Goal: Information Seeking & Learning: Learn about a topic

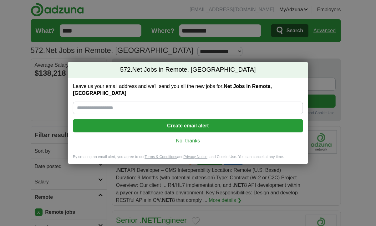
click at [195, 137] on link "No, thanks" at bounding box center [188, 140] width 220 height 7
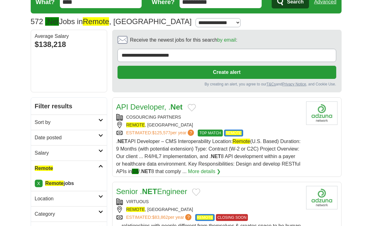
scroll to position [29, 0]
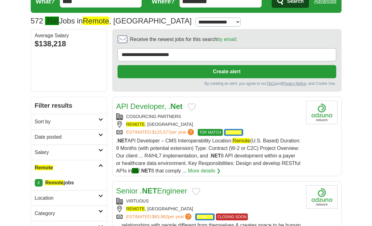
click at [81, 134] on h2 "Date posted" at bounding box center [67, 137] width 64 height 8
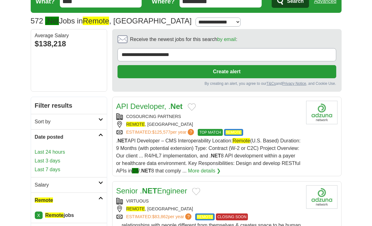
click at [56, 149] on link "Last 24 hours" at bounding box center [69, 152] width 68 height 8
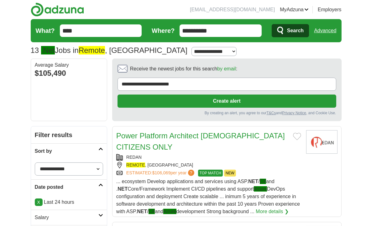
click at [56, 149] on h2 "Sort by" at bounding box center [67, 151] width 64 height 8
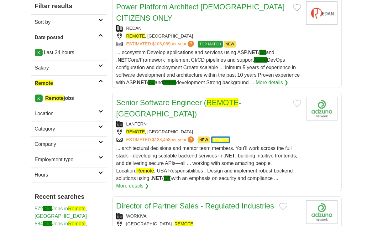
scroll to position [129, 0]
click at [196, 121] on div "LANTERN" at bounding box center [208, 124] width 185 height 7
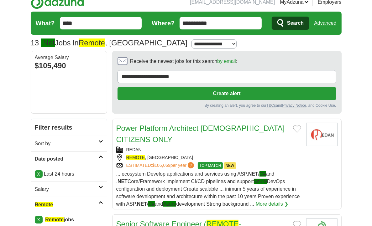
scroll to position [0, 0]
